Goal: Find specific page/section: Find specific page/section

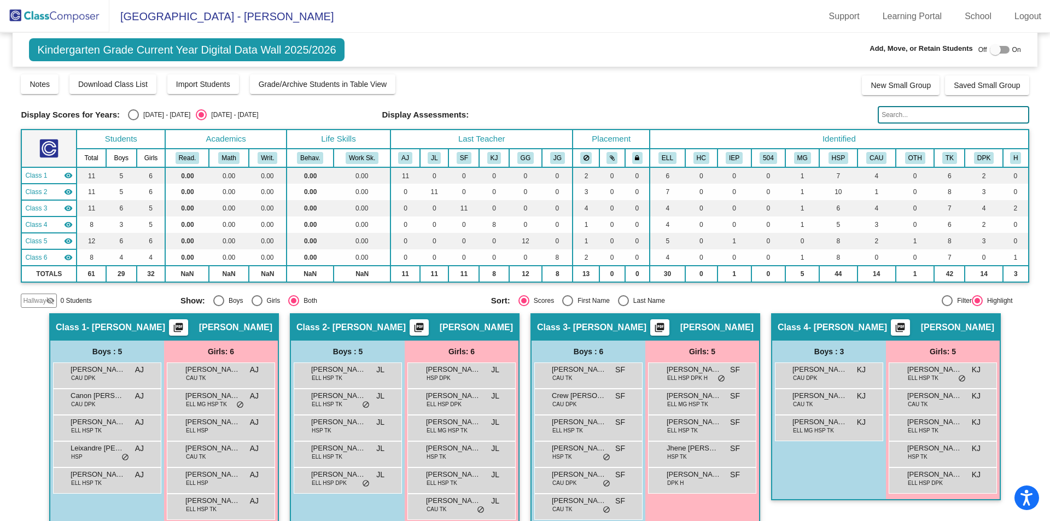
scroll to position [241, 0]
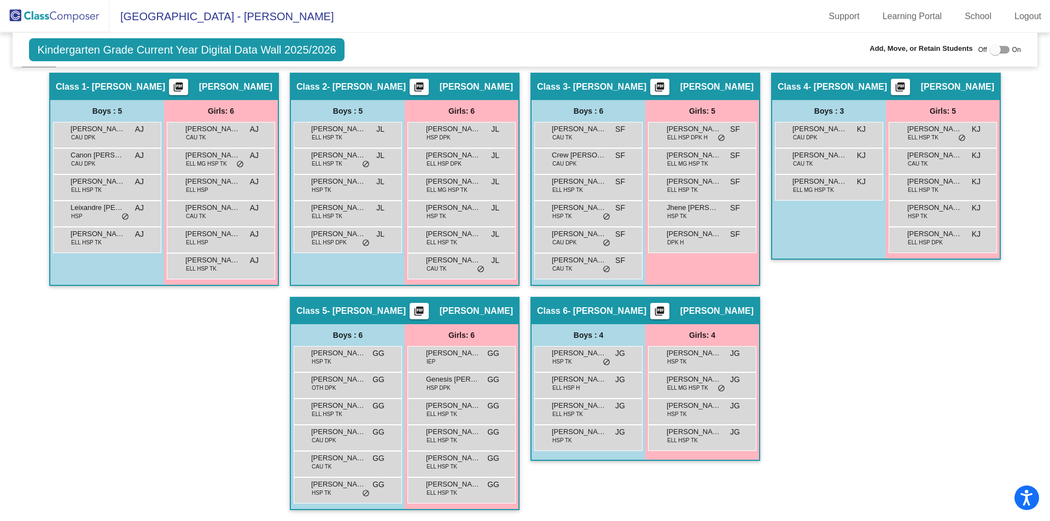
click at [884, 418] on div "Hallway - Hallway Class picture_as_pdf Add Student First Name Last Name Student…" at bounding box center [525, 297] width 1008 height 448
click at [874, 414] on div "Hallway - Hallway Class picture_as_pdf Add Student First Name Last Name Student…" at bounding box center [525, 297] width 1008 height 448
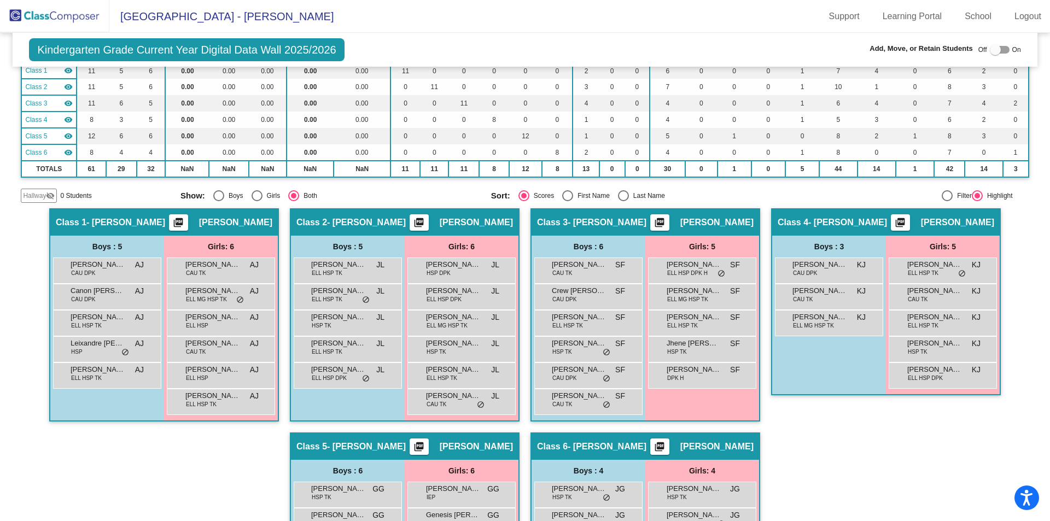
scroll to position [109, 0]
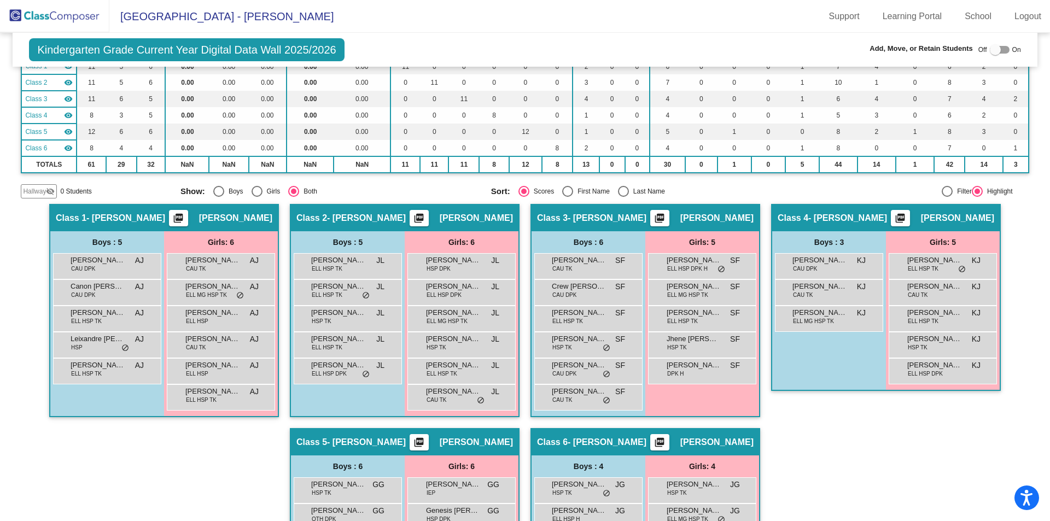
click at [886, 446] on div "Hallway - Hallway Class picture_as_pdf Add Student First Name Last Name Student…" at bounding box center [525, 428] width 1008 height 448
click at [823, 460] on div "Hallway - Hallway Class picture_as_pdf Add Student First Name Last Name Student…" at bounding box center [525, 428] width 1008 height 448
click at [839, 447] on div "Hallway - Hallway Class picture_as_pdf Add Student First Name Last Name Student…" at bounding box center [525, 428] width 1008 height 448
click at [840, 445] on div "Hallway - Hallway Class picture_as_pdf Add Student First Name Last Name Student…" at bounding box center [525, 428] width 1008 height 448
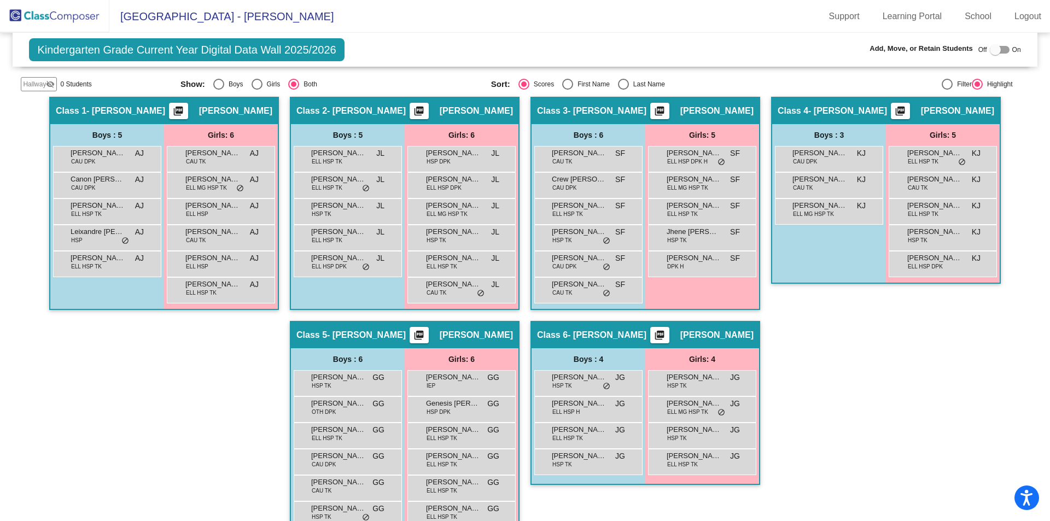
scroll to position [219, 0]
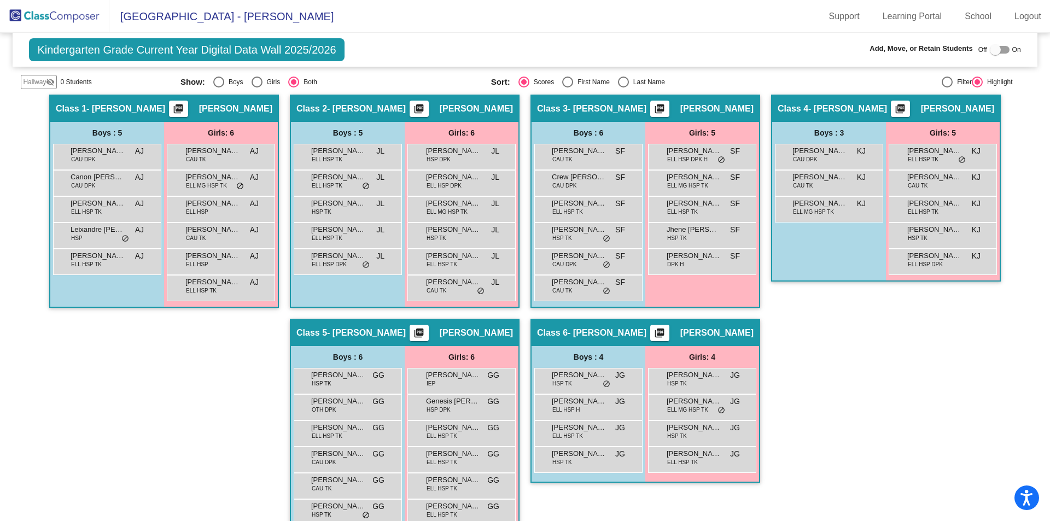
click at [885, 458] on div "Hallway - Hallway Class picture_as_pdf Add Student First Name Last Name Student…" at bounding box center [525, 319] width 1008 height 448
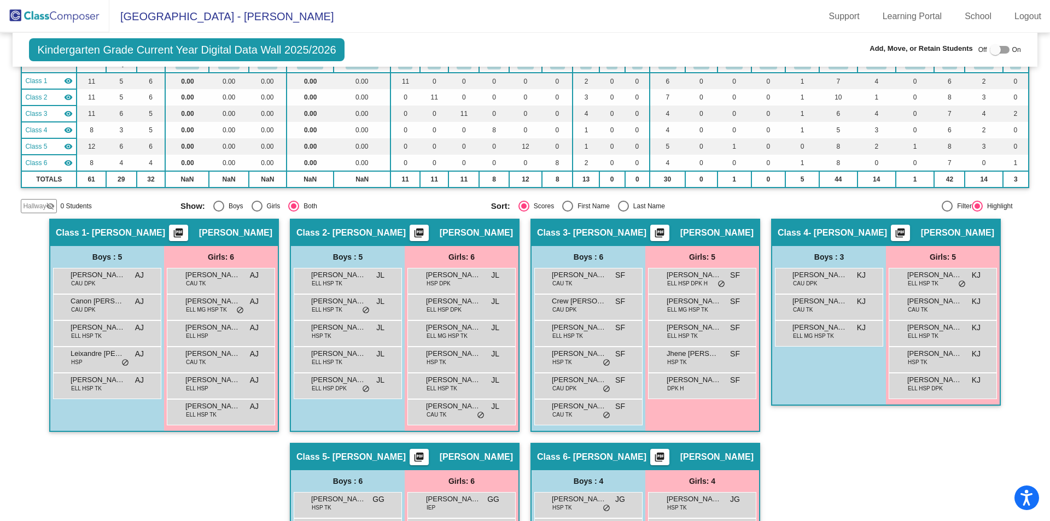
scroll to position [0, 0]
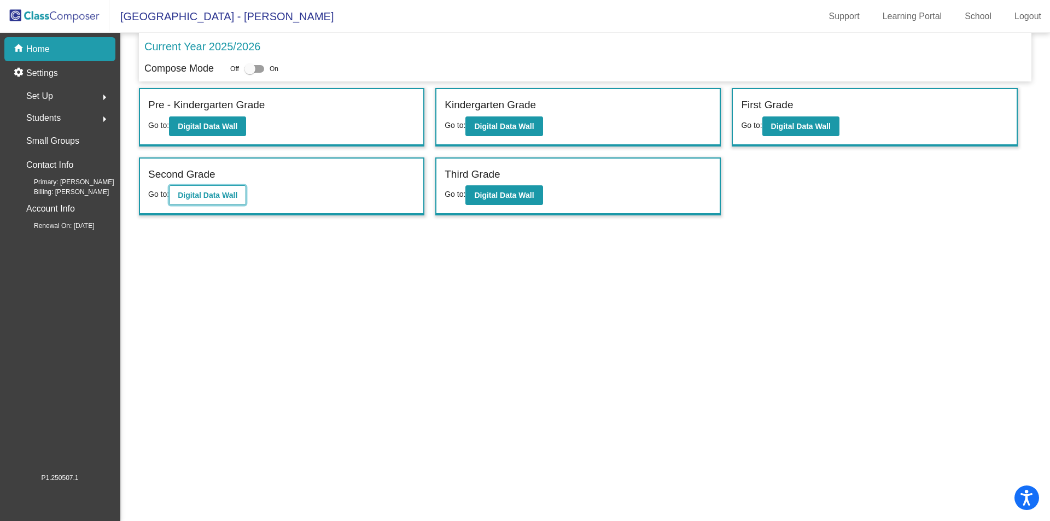
click at [214, 201] on button "Digital Data Wall" at bounding box center [207, 195] width 77 height 20
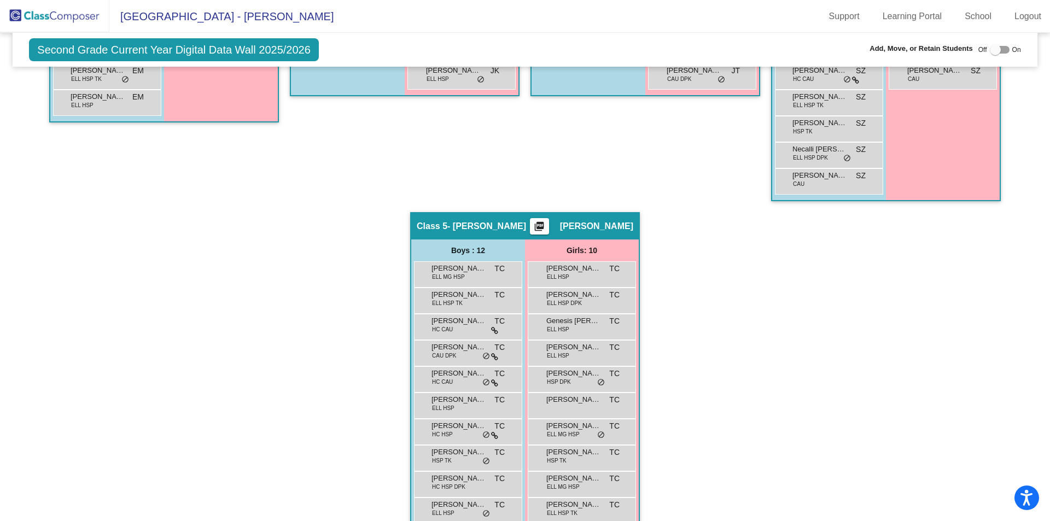
scroll to position [601, 0]
